Goal: Transaction & Acquisition: Purchase product/service

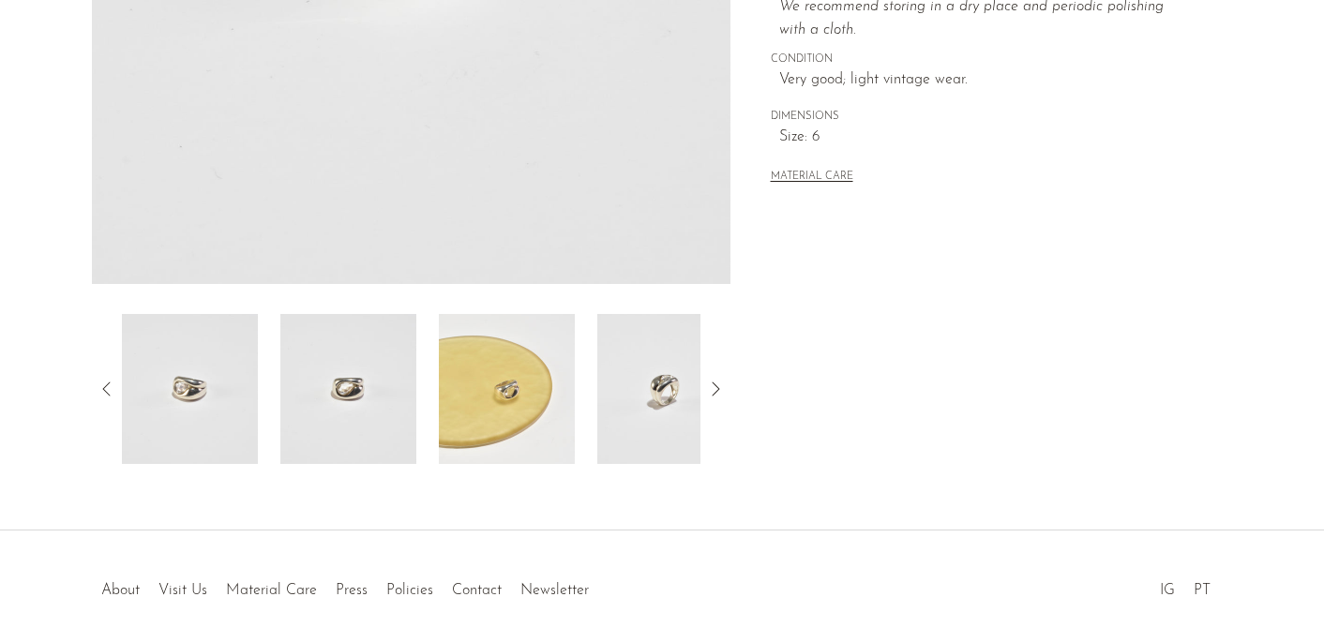
scroll to position [508, 0]
click at [330, 400] on img at bounding box center [348, 386] width 136 height 150
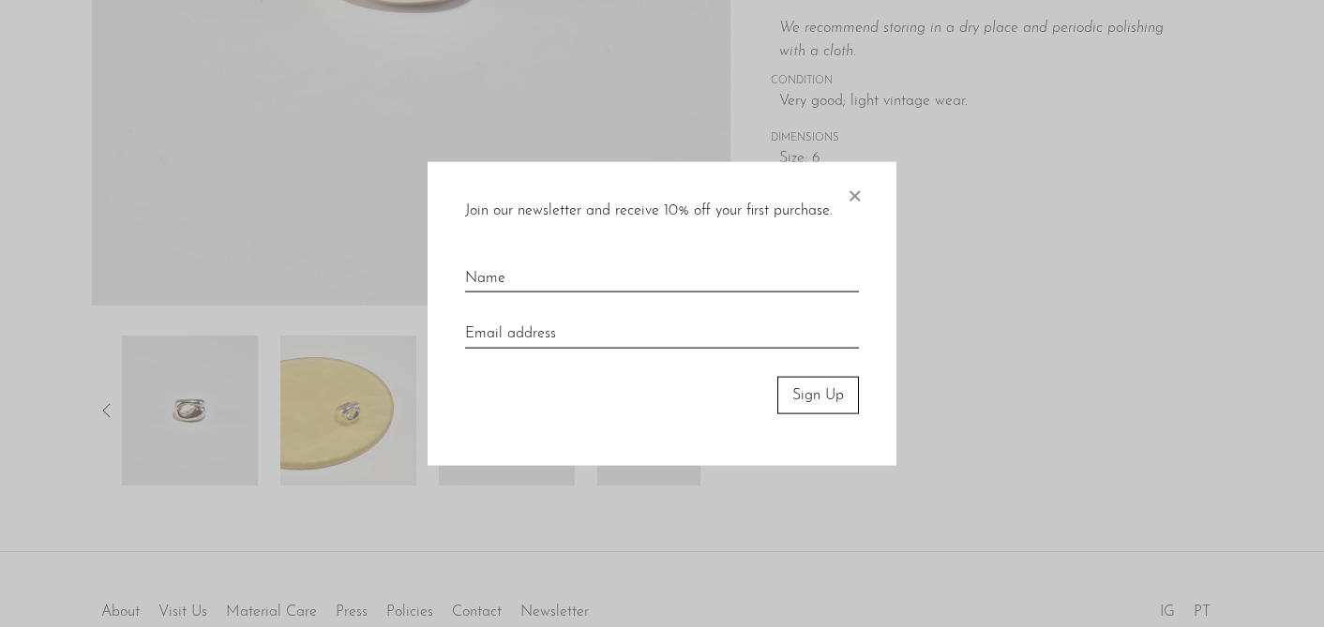
scroll to position [483, 0]
click at [857, 195] on span "×" at bounding box center [854, 191] width 19 height 60
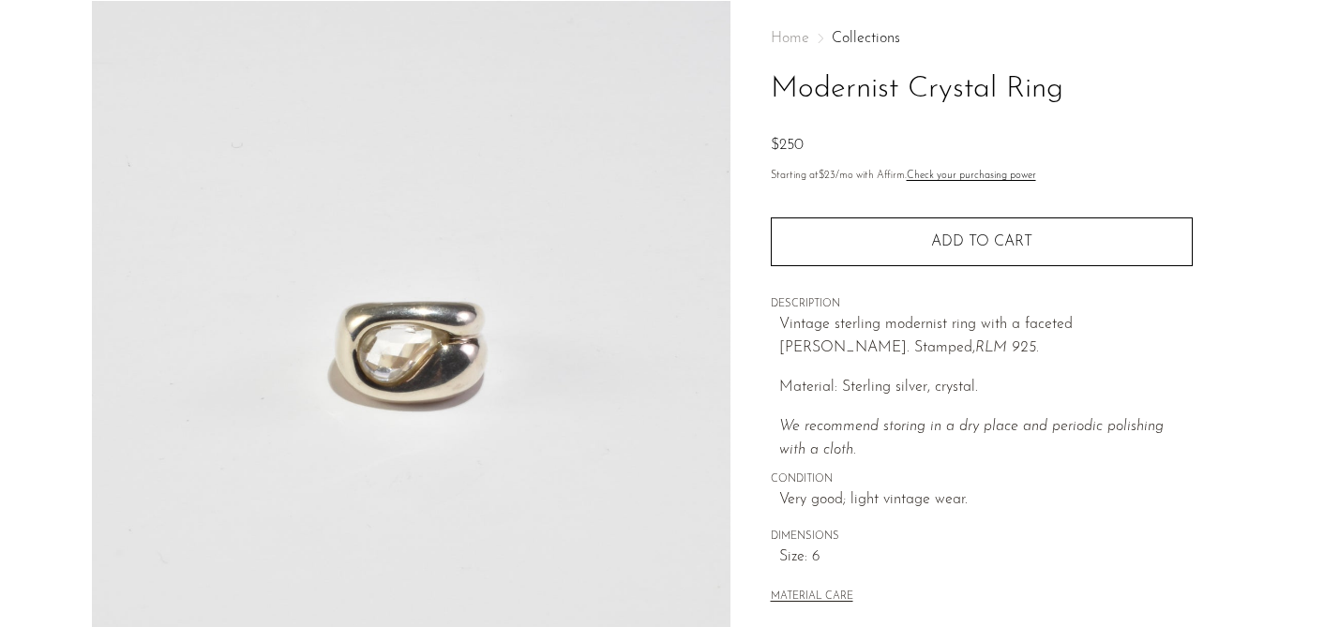
scroll to position [0, 0]
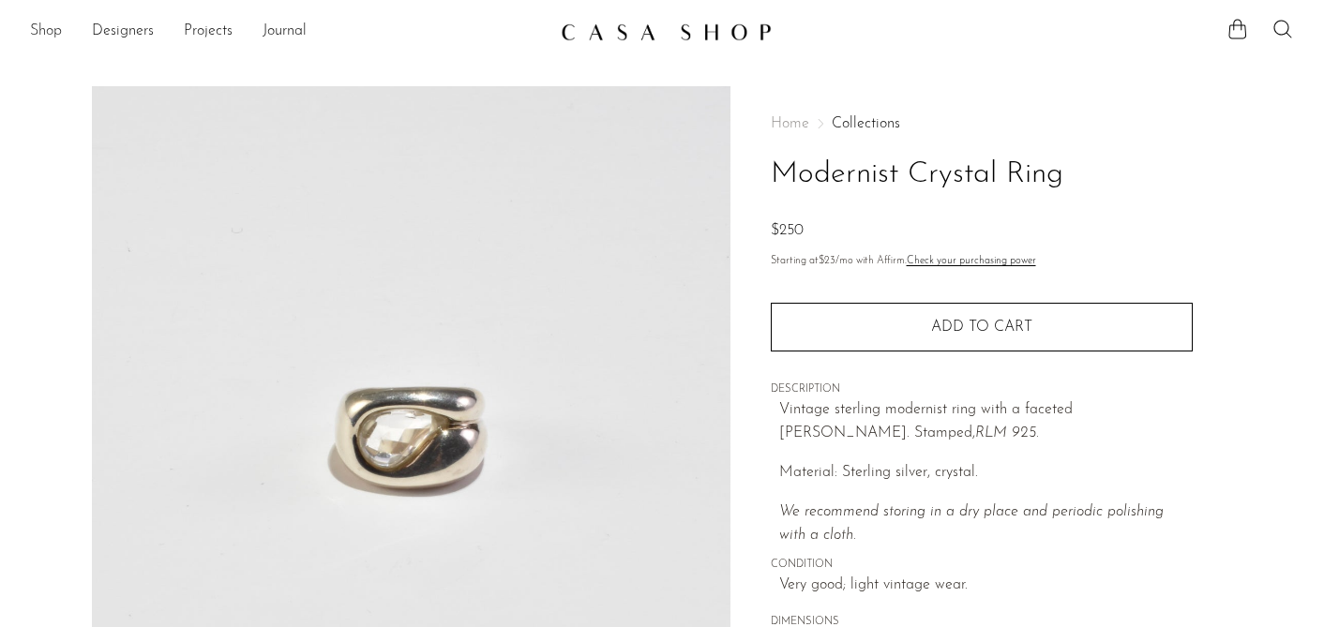
click at [38, 32] on link "Shop" at bounding box center [46, 32] width 32 height 24
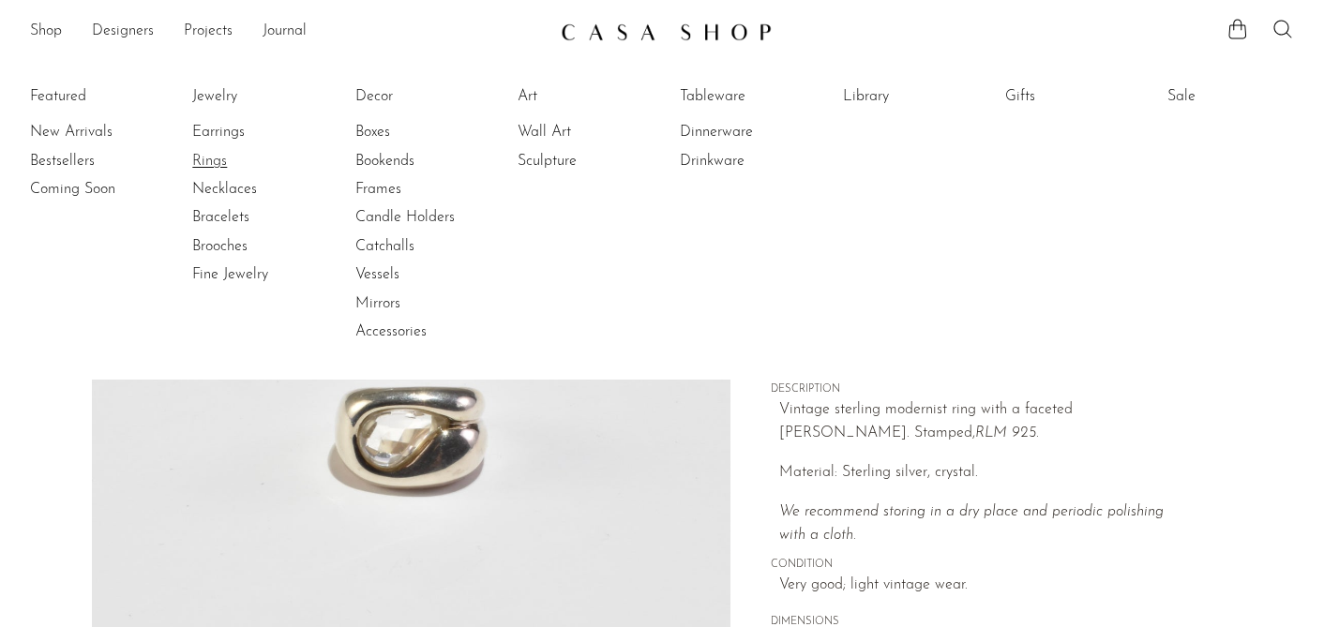
click at [208, 163] on link "Rings" at bounding box center [262, 161] width 141 height 21
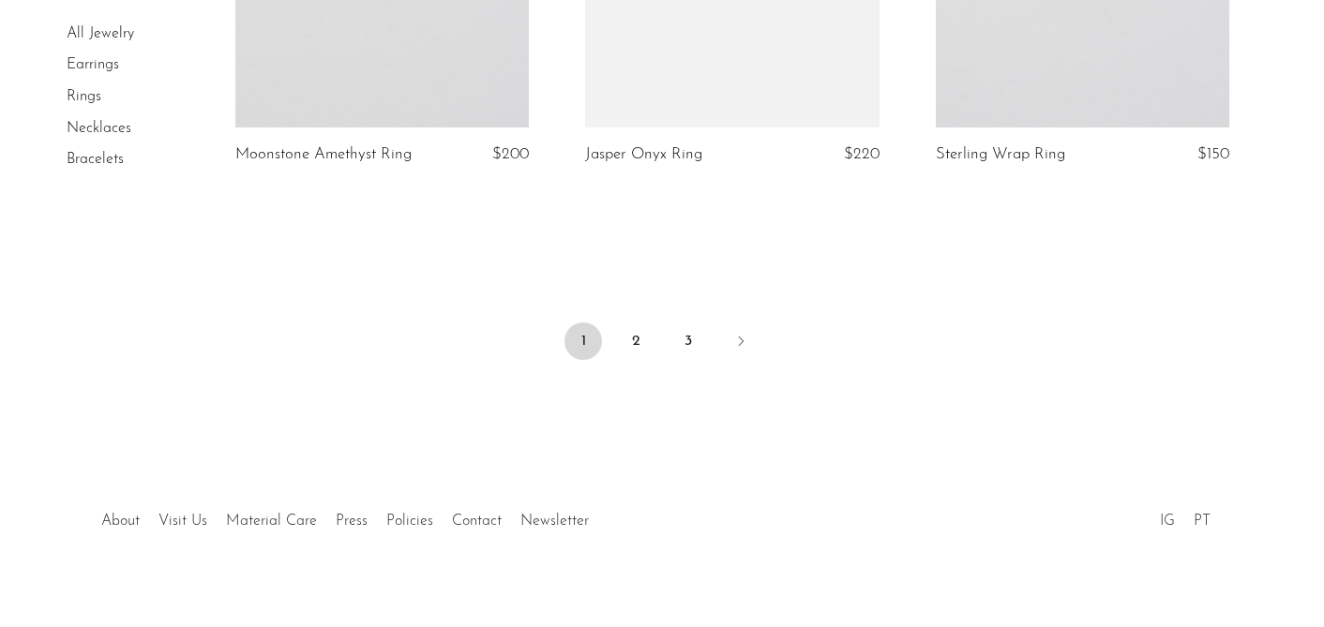
scroll to position [5963, 0]
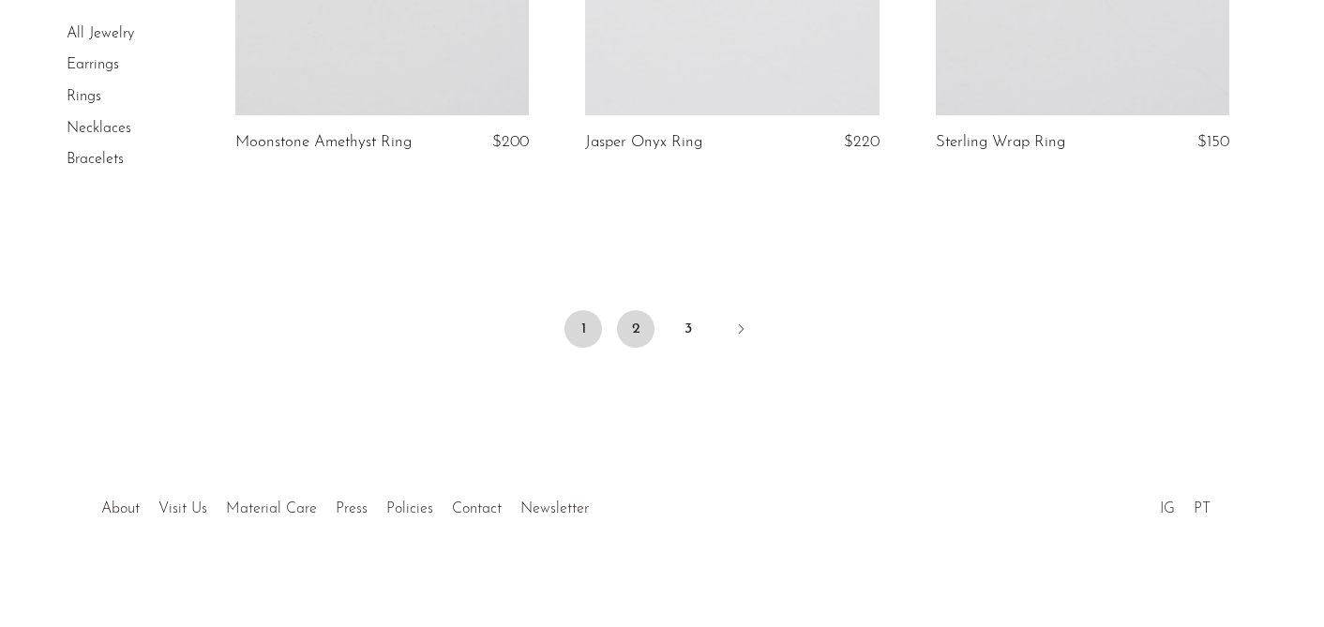
click at [637, 339] on link "2" at bounding box center [636, 329] width 38 height 38
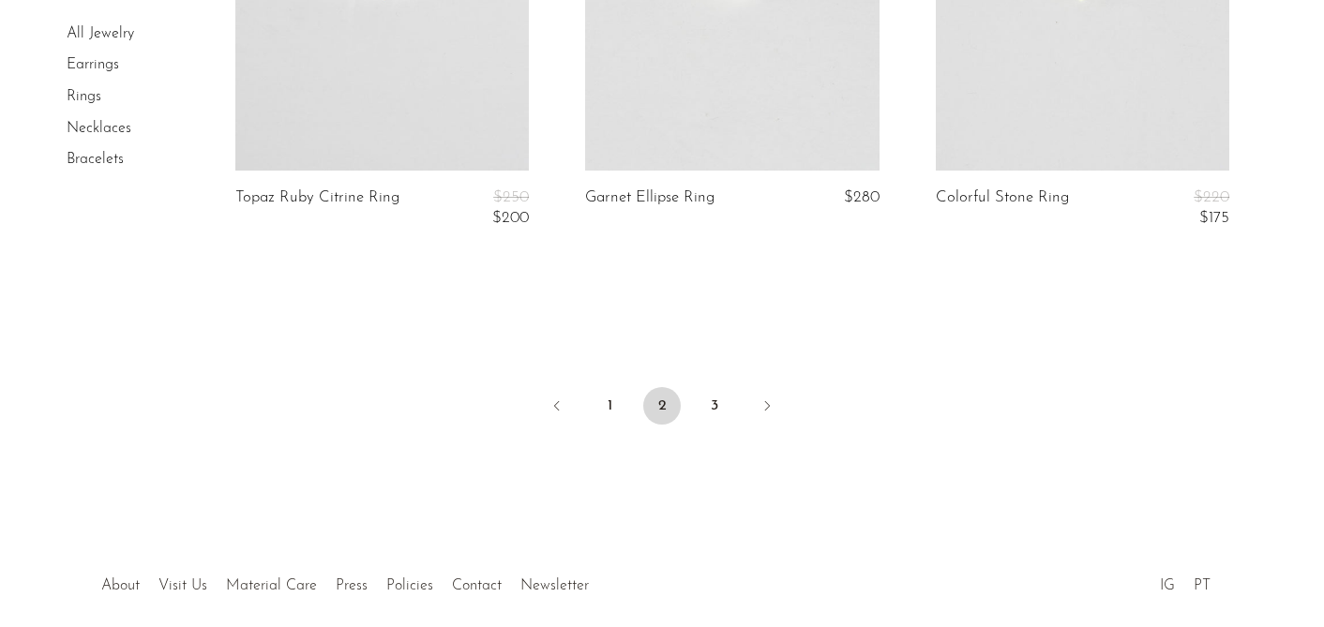
scroll to position [5968, 0]
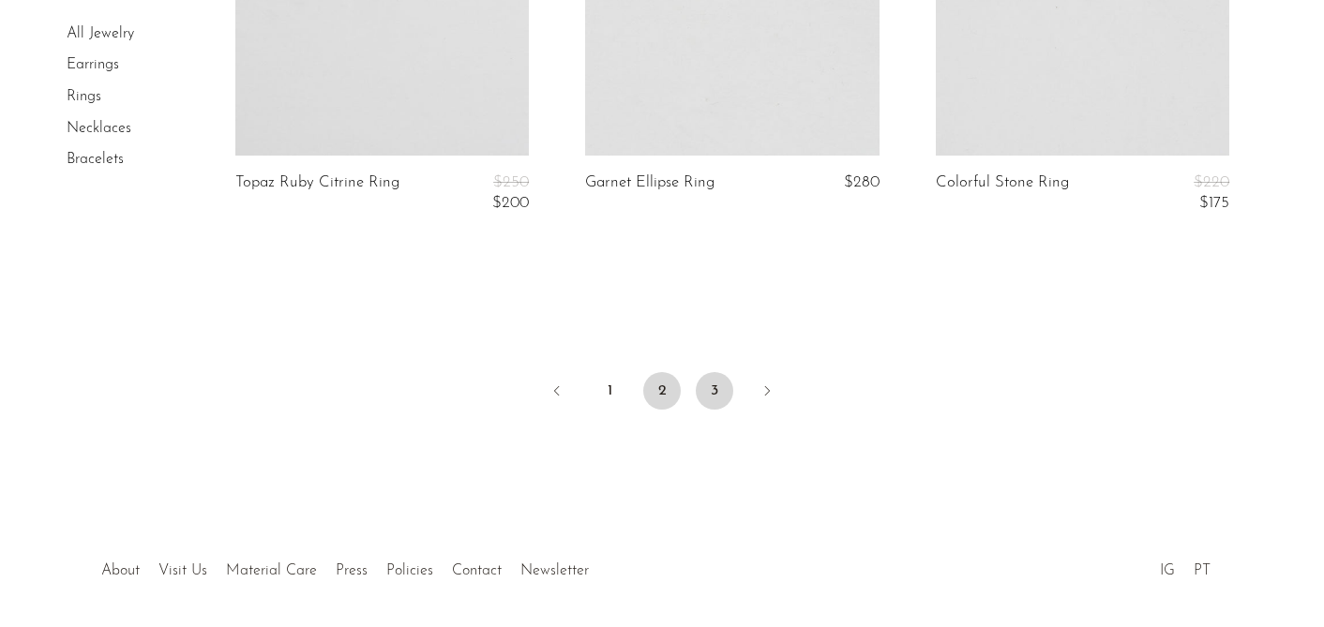
click at [726, 372] on link "3" at bounding box center [715, 391] width 38 height 38
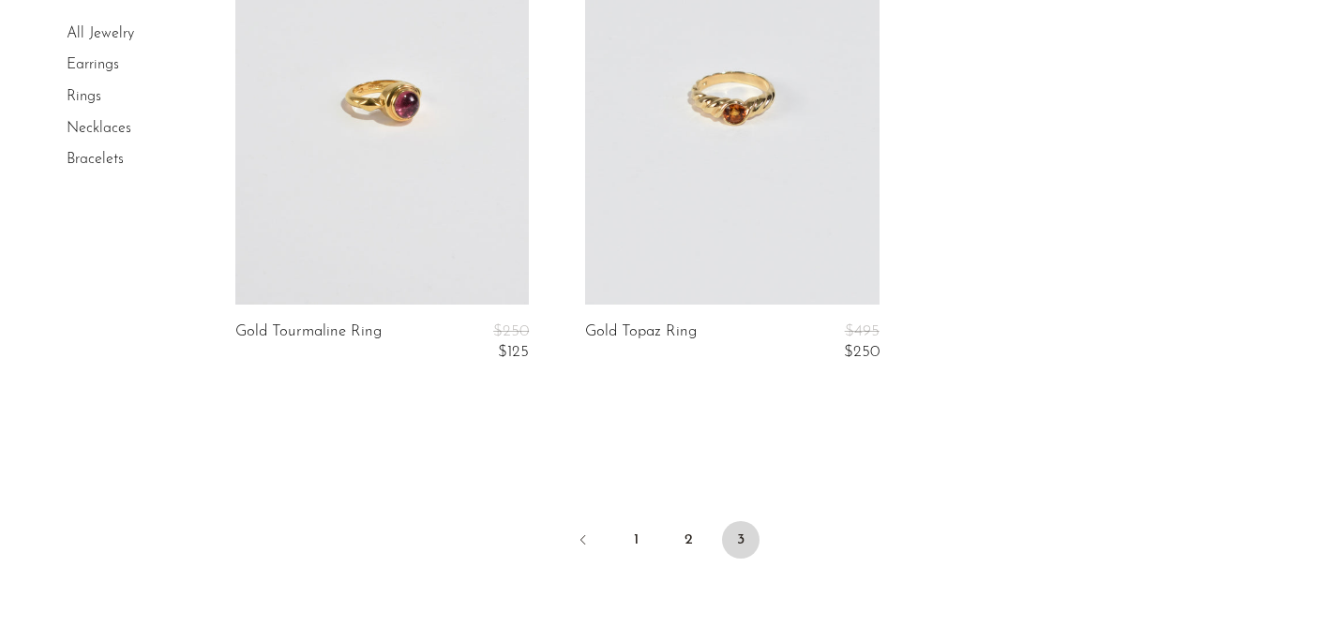
scroll to position [4929, 0]
